Goal: Complete application form

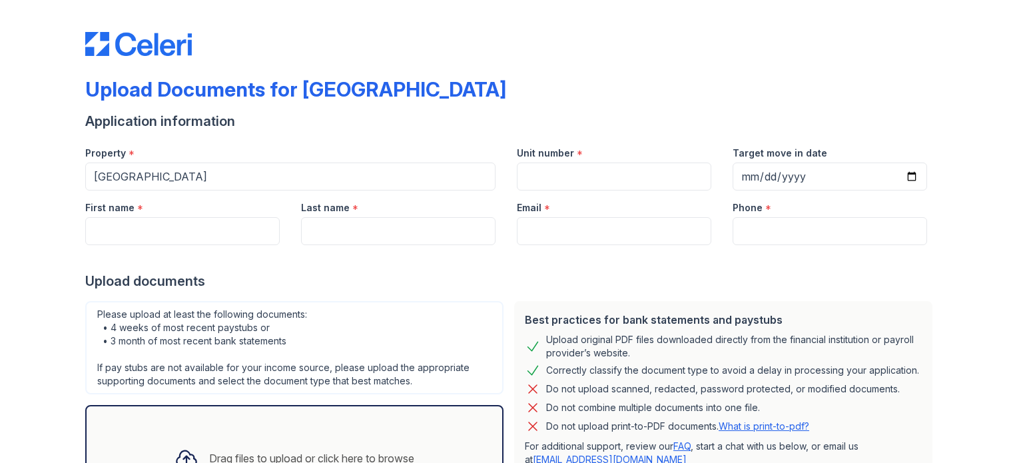
click at [583, 152] on div "Unit number *" at bounding box center [614, 149] width 194 height 27
click at [581, 155] on div "Unit number *" at bounding box center [614, 149] width 194 height 27
click at [191, 155] on div "Property *" at bounding box center [290, 149] width 410 height 27
click at [523, 180] on input "Unit number" at bounding box center [614, 176] width 194 height 28
type input "104"
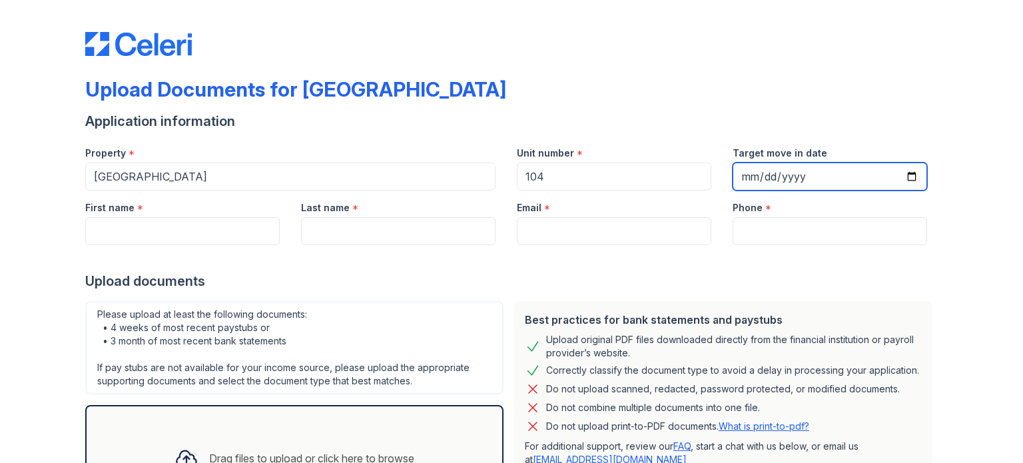
click at [738, 170] on input "Target move in date" at bounding box center [829, 176] width 194 height 28
type input "[DATE]"
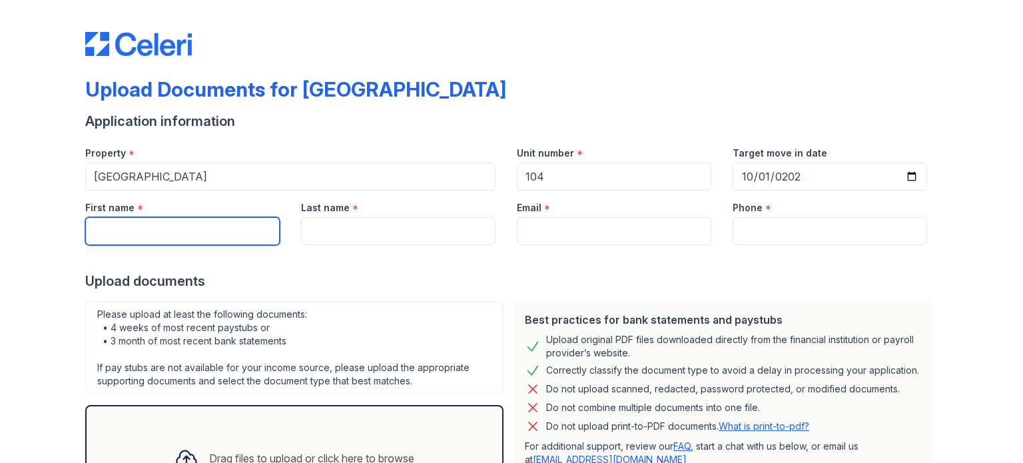
click at [152, 231] on input "First name" at bounding box center [182, 231] width 194 height 28
type input "[PERSON_NAME]"
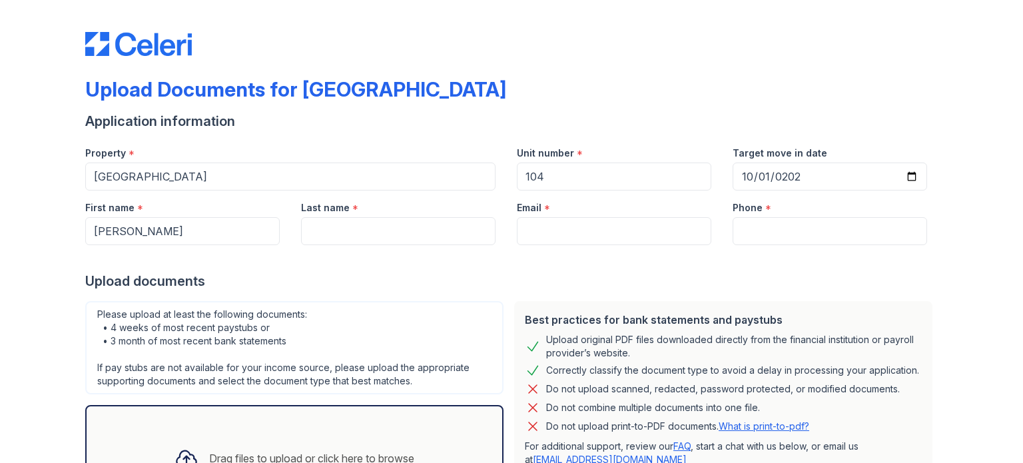
type input "[PERSON_NAME]"
type input "[PERSON_NAME][EMAIL_ADDRESS][DOMAIN_NAME]"
type input "4105962691"
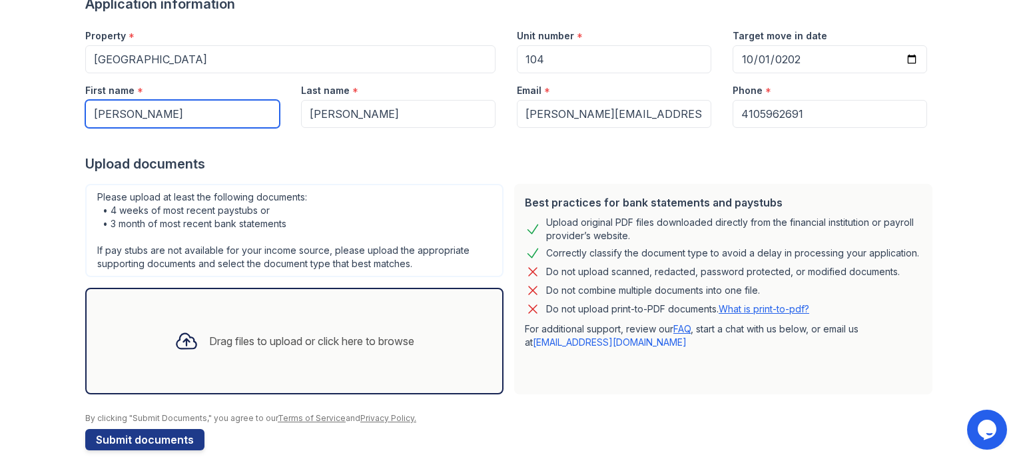
scroll to position [130, 0]
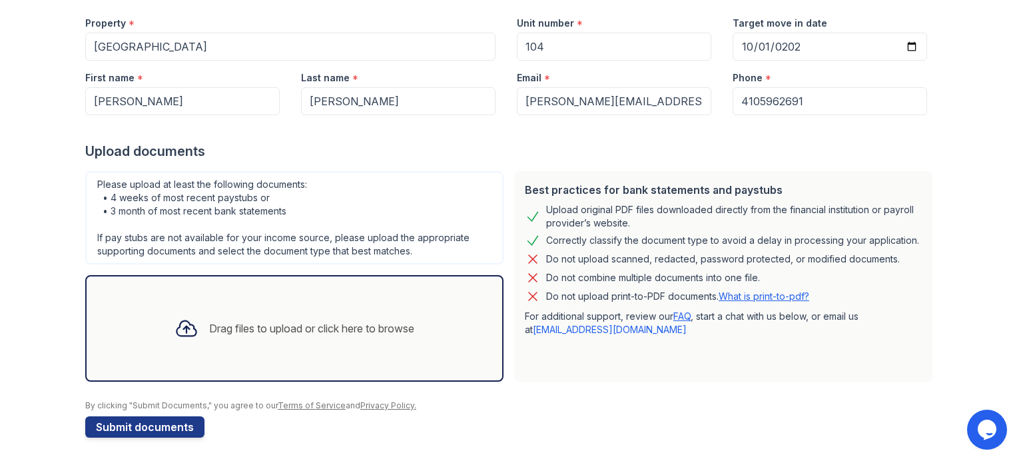
click at [239, 332] on div "Drag files to upload or click here to browse" at bounding box center [311, 328] width 205 height 16
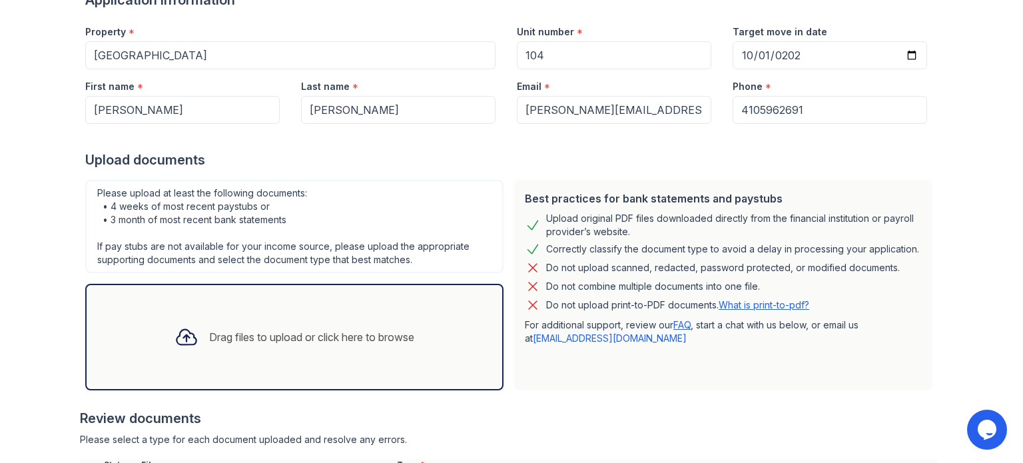
scroll to position [133, 0]
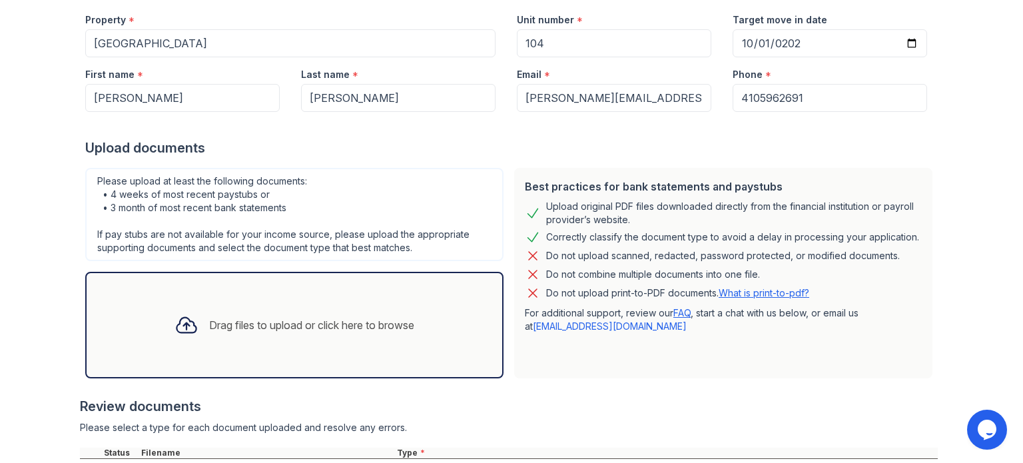
click at [257, 325] on div "Drag files to upload or click here to browse" at bounding box center [311, 325] width 205 height 16
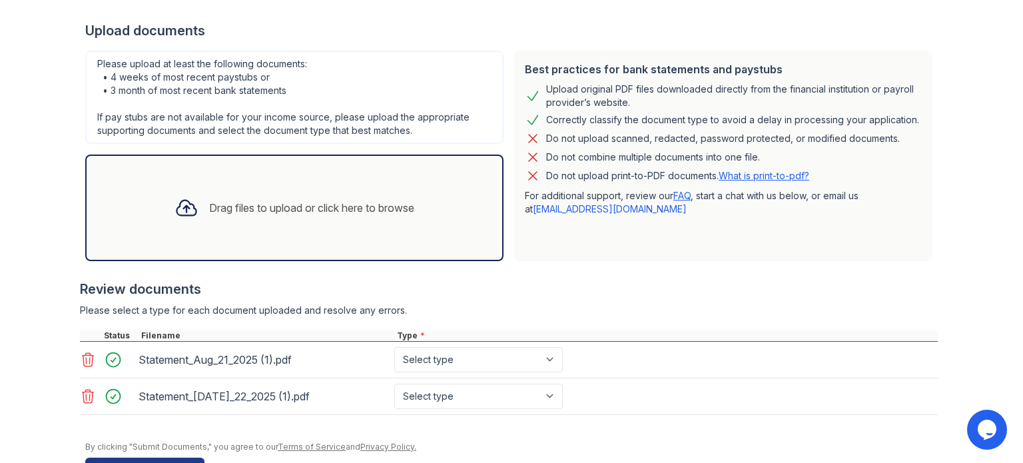
scroll to position [266, 0]
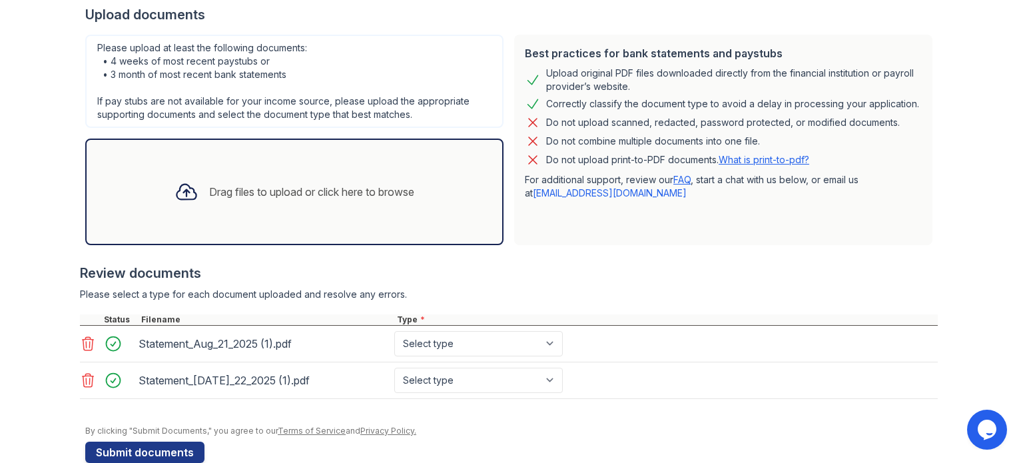
click at [286, 190] on div "Drag files to upload or click here to browse" at bounding box center [311, 192] width 205 height 16
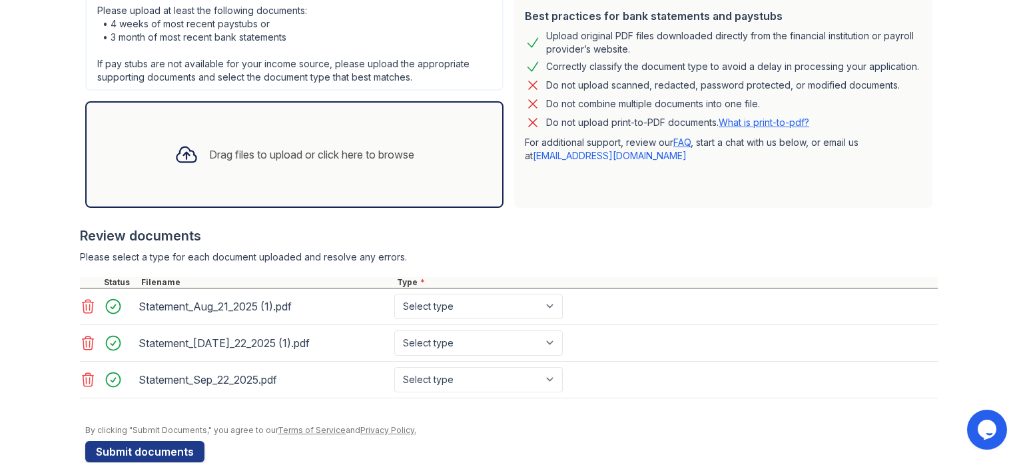
scroll to position [327, 0]
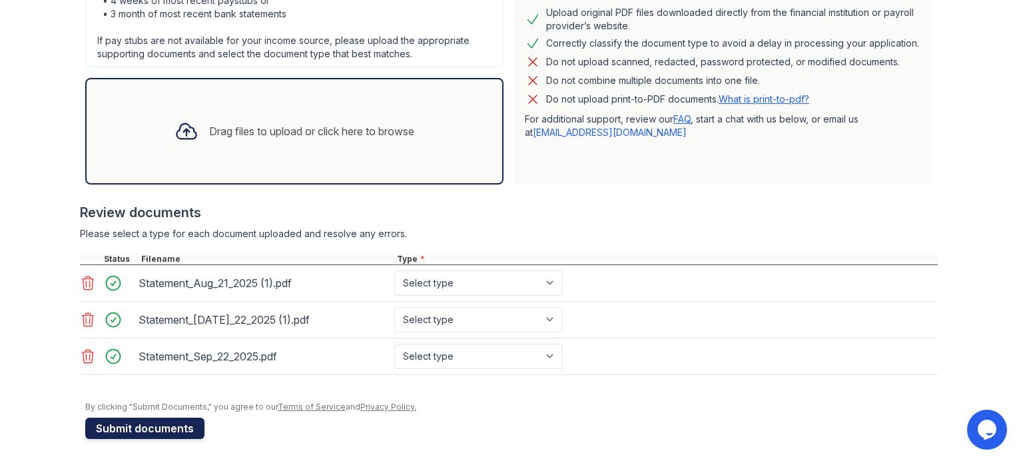
click at [109, 428] on button "Submit documents" at bounding box center [144, 427] width 119 height 21
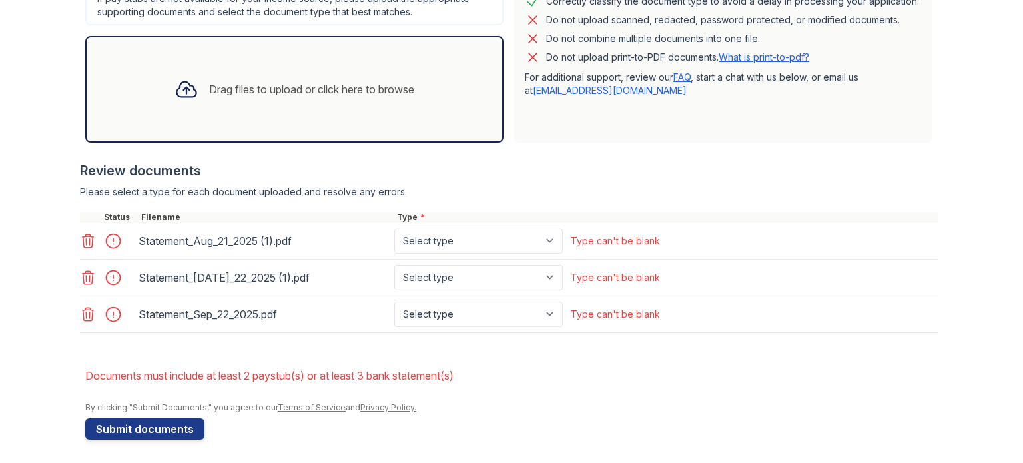
scroll to position [407, 0]
click at [547, 234] on select "Select type Paystub Bank Statement Offer Letter Tax Documents Benefit Award Let…" at bounding box center [478, 240] width 168 height 25
select select "bank_statement"
click at [394, 228] on select "Select type Paystub Bank Statement Offer Letter Tax Documents Benefit Award Let…" at bounding box center [478, 240] width 168 height 25
click at [545, 272] on select "Select type Paystub Bank Statement Offer Letter Tax Documents Benefit Award Let…" at bounding box center [478, 276] width 168 height 25
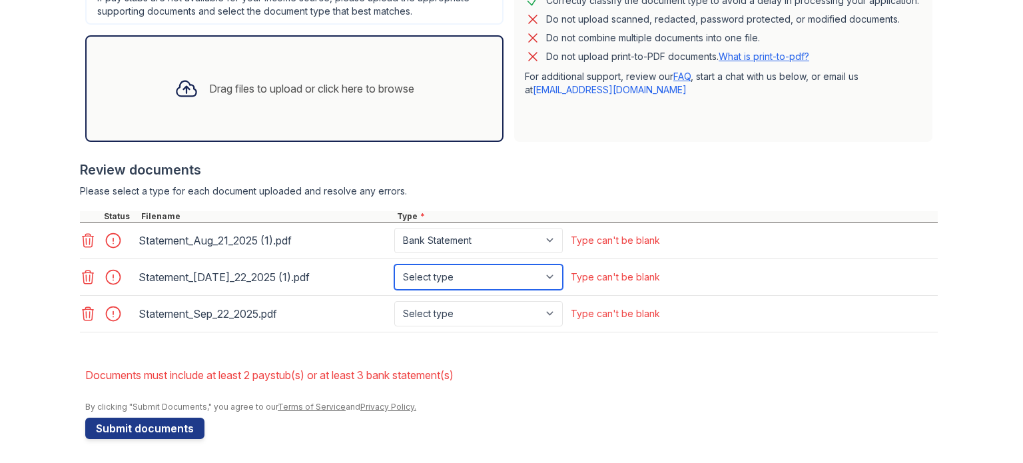
select select "bank_statement"
click at [394, 264] on select "Select type Paystub Bank Statement Offer Letter Tax Documents Benefit Award Let…" at bounding box center [478, 276] width 168 height 25
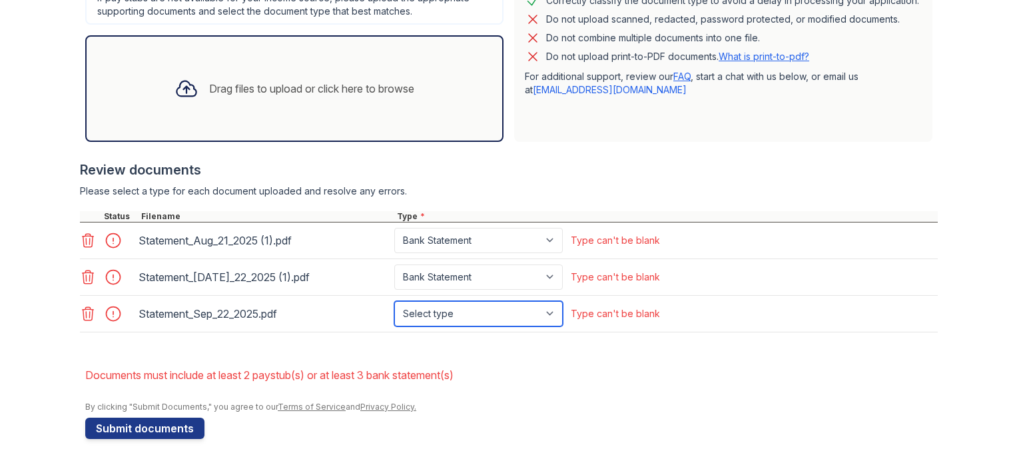
click at [548, 310] on select "Select type Paystub Bank Statement Offer Letter Tax Documents Benefit Award Let…" at bounding box center [478, 313] width 168 height 25
select select "bank_statement"
click at [394, 301] on select "Select type Paystub Bank Statement Offer Letter Tax Documents Benefit Award Let…" at bounding box center [478, 313] width 168 height 25
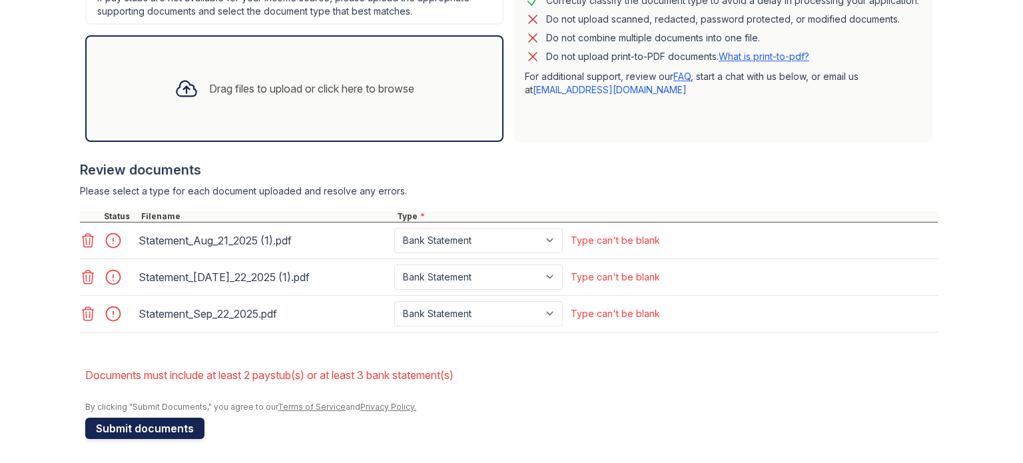
click at [110, 423] on button "Submit documents" at bounding box center [144, 427] width 119 height 21
